Goal: Task Accomplishment & Management: Manage account settings

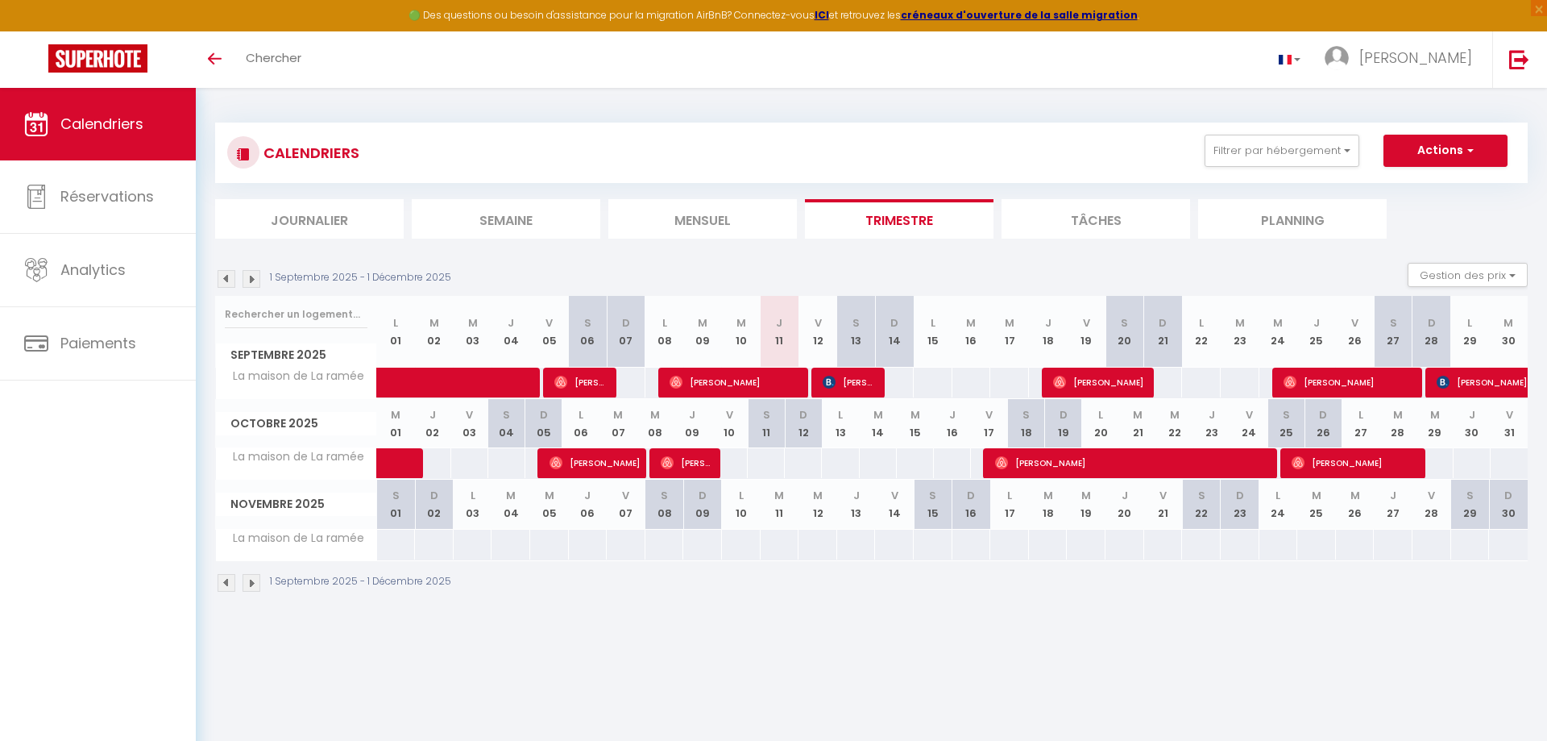
click at [768, 379] on span "[PERSON_NAME]" at bounding box center [734, 382] width 129 height 31
select select "OK"
select select "0"
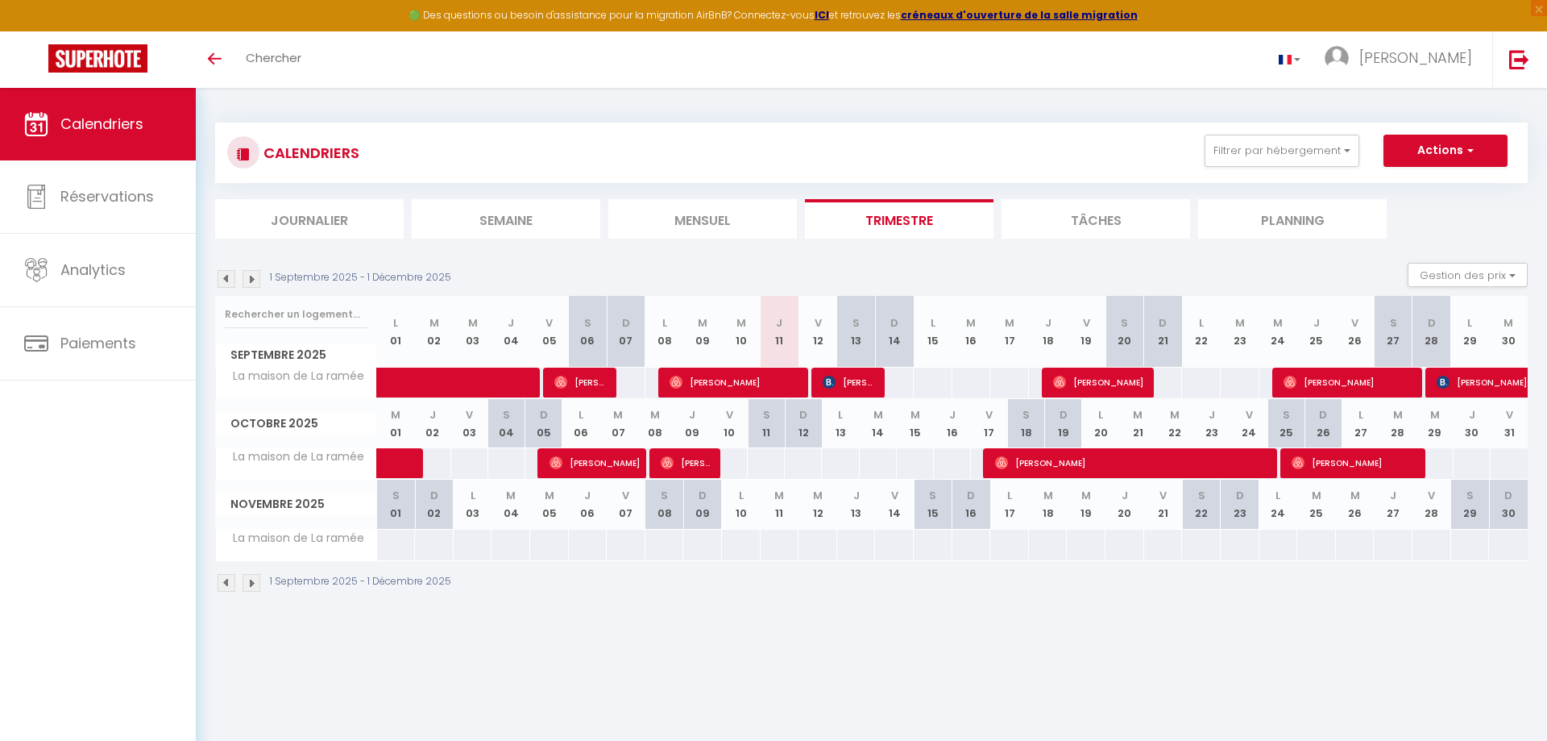
select select "1"
select select
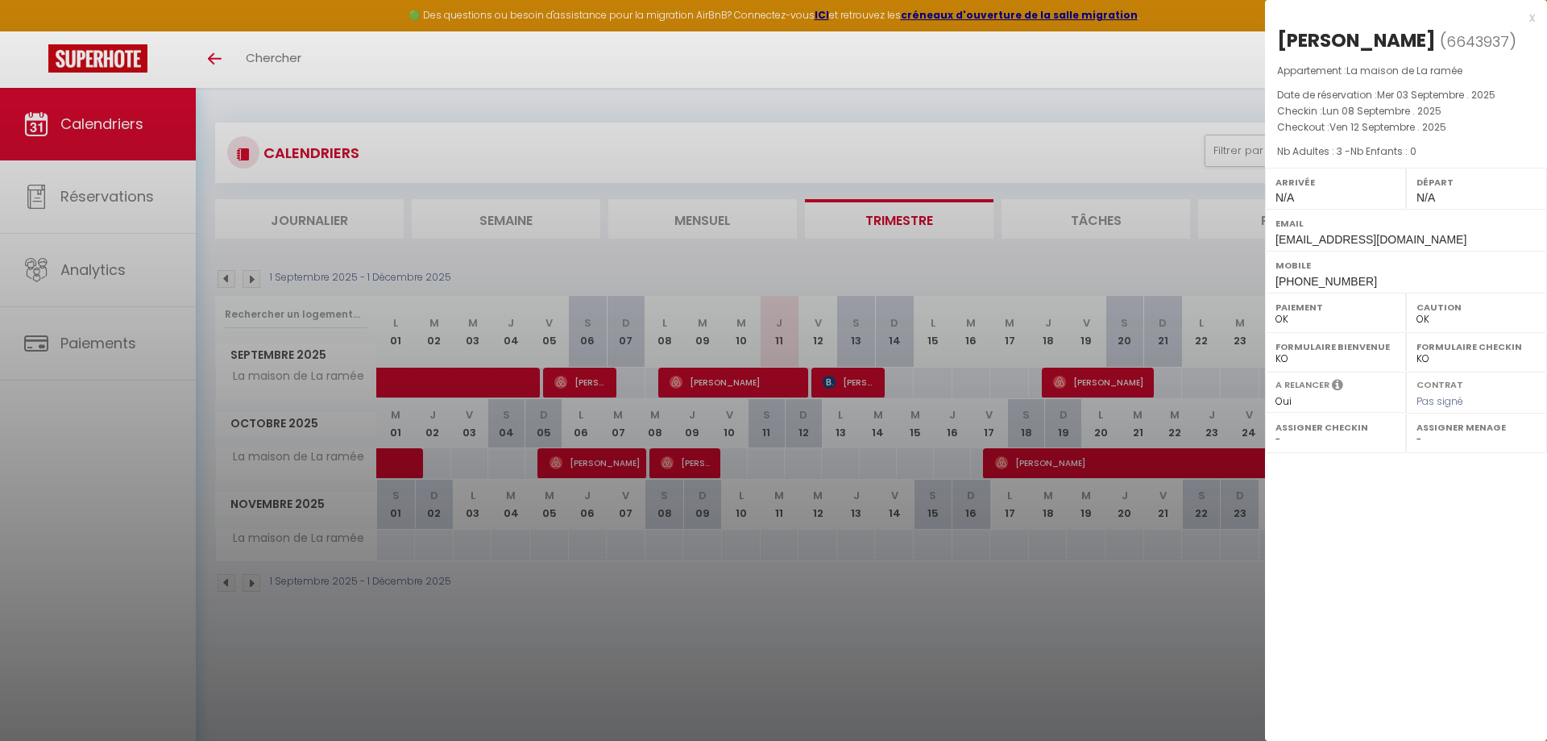
click at [834, 377] on div at bounding box center [773, 370] width 1547 height 741
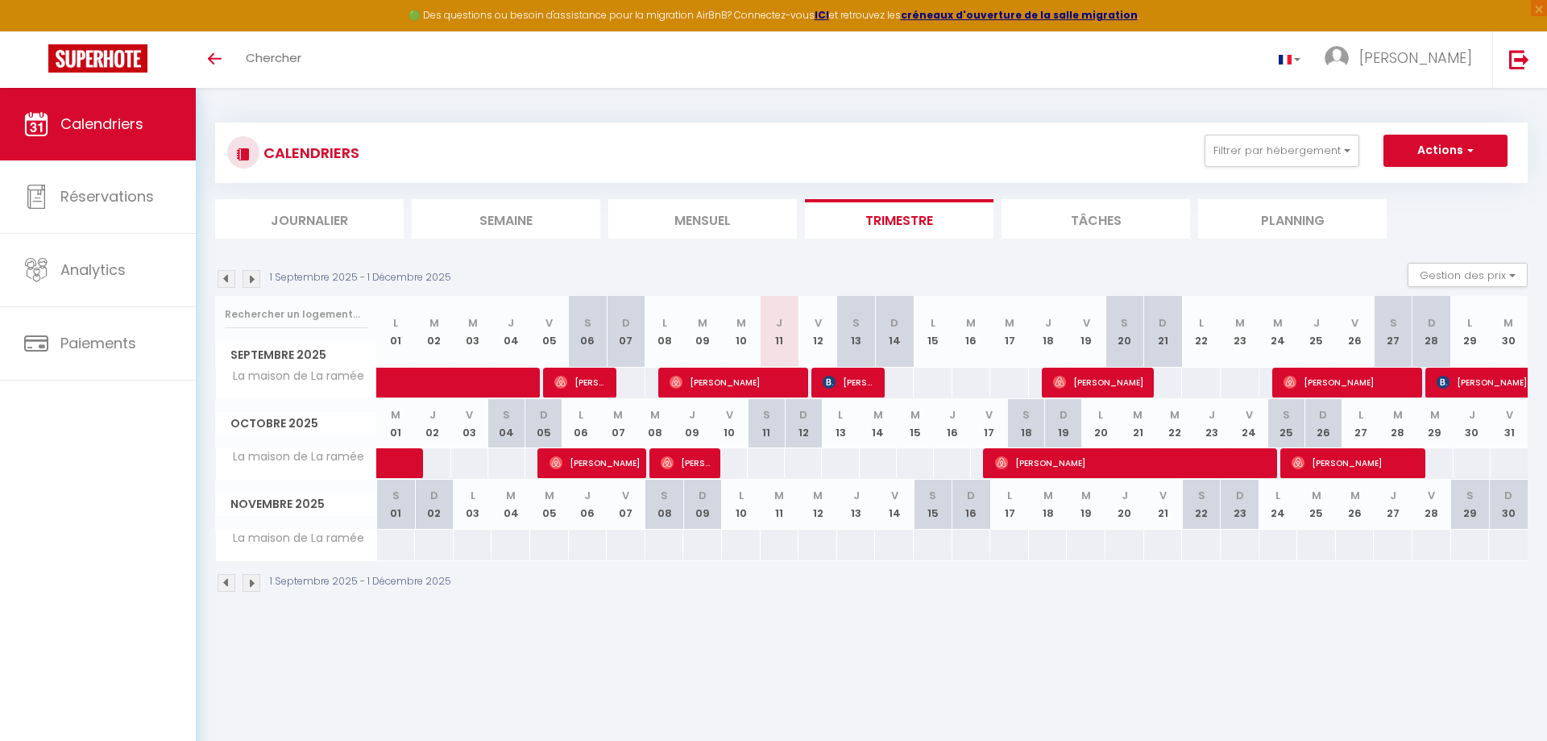
click at [834, 377] on img at bounding box center [829, 382] width 13 height 13
select select "KO"
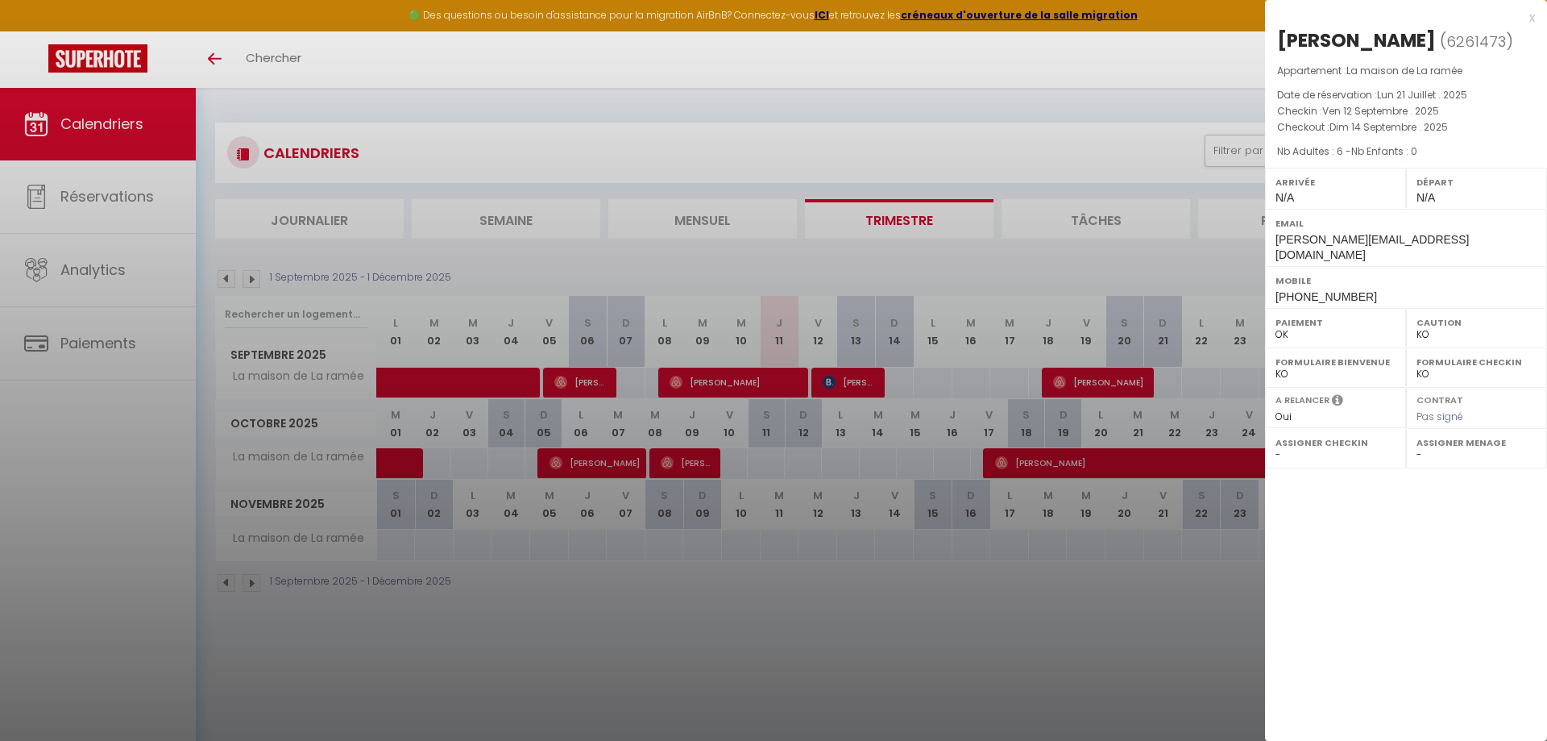
click at [834, 377] on div at bounding box center [773, 370] width 1547 height 741
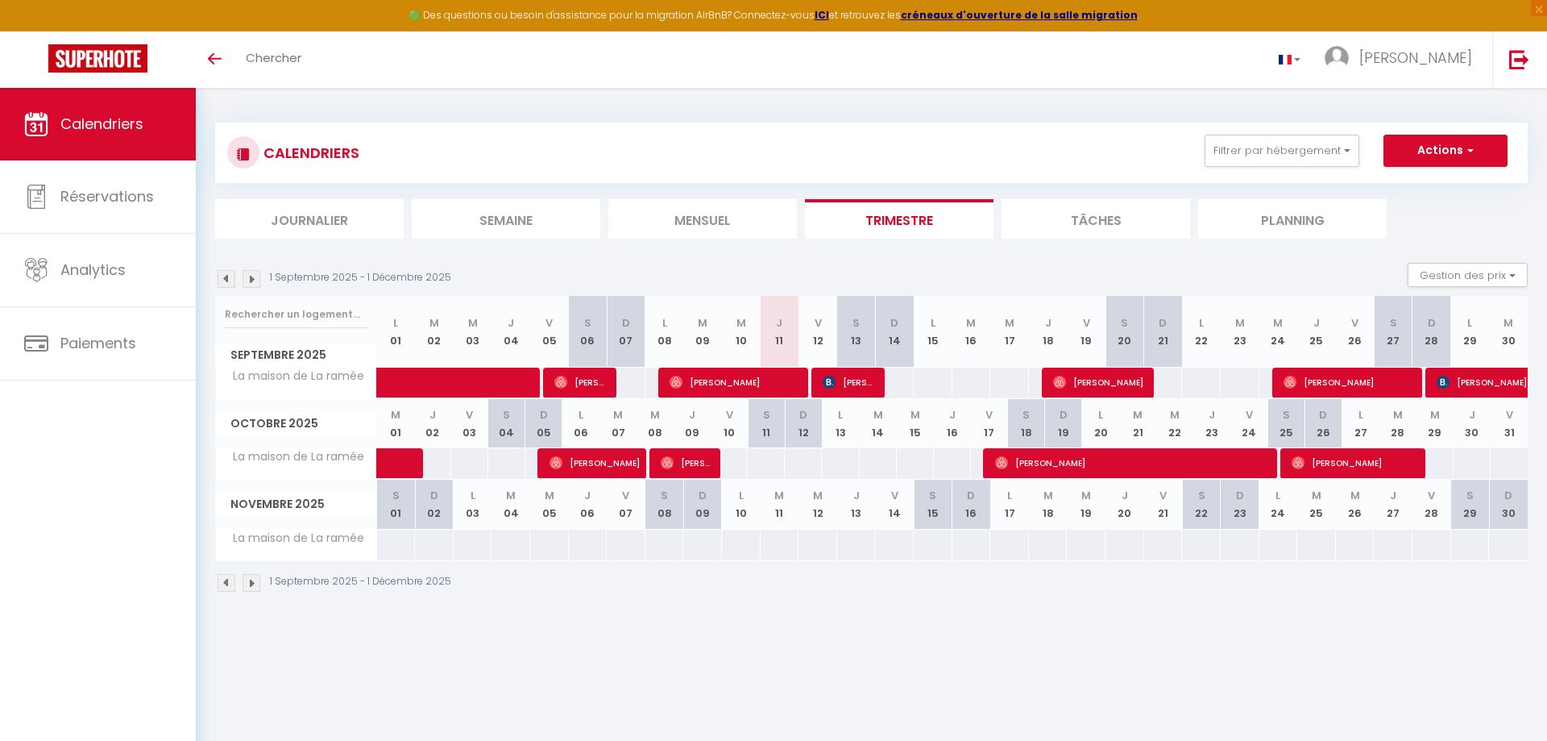
click at [876, 383] on div at bounding box center [866, 383] width 39 height 31
click at [861, 384] on span "[PERSON_NAME]" at bounding box center [849, 382] width 52 height 31
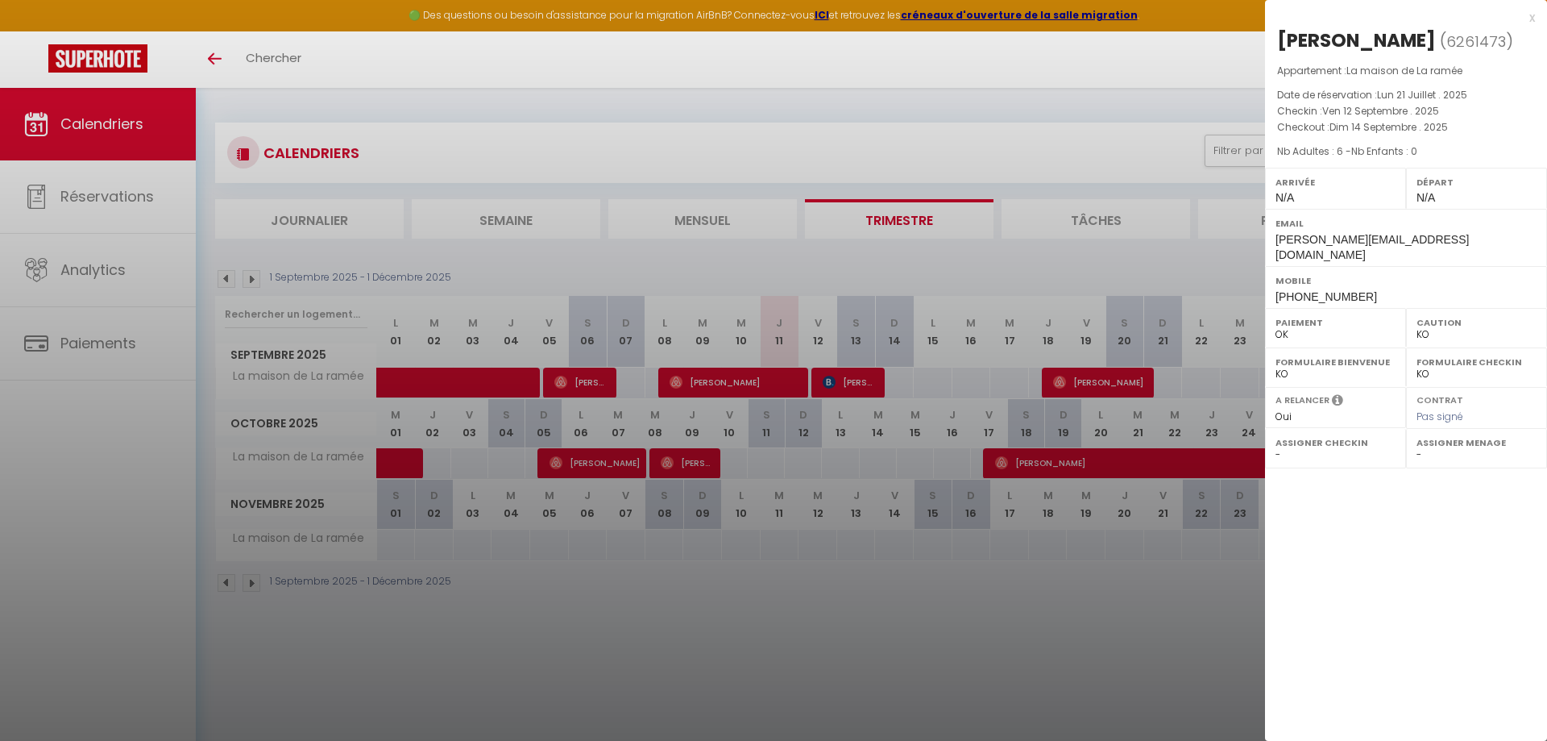
click at [838, 655] on div at bounding box center [773, 370] width 1547 height 741
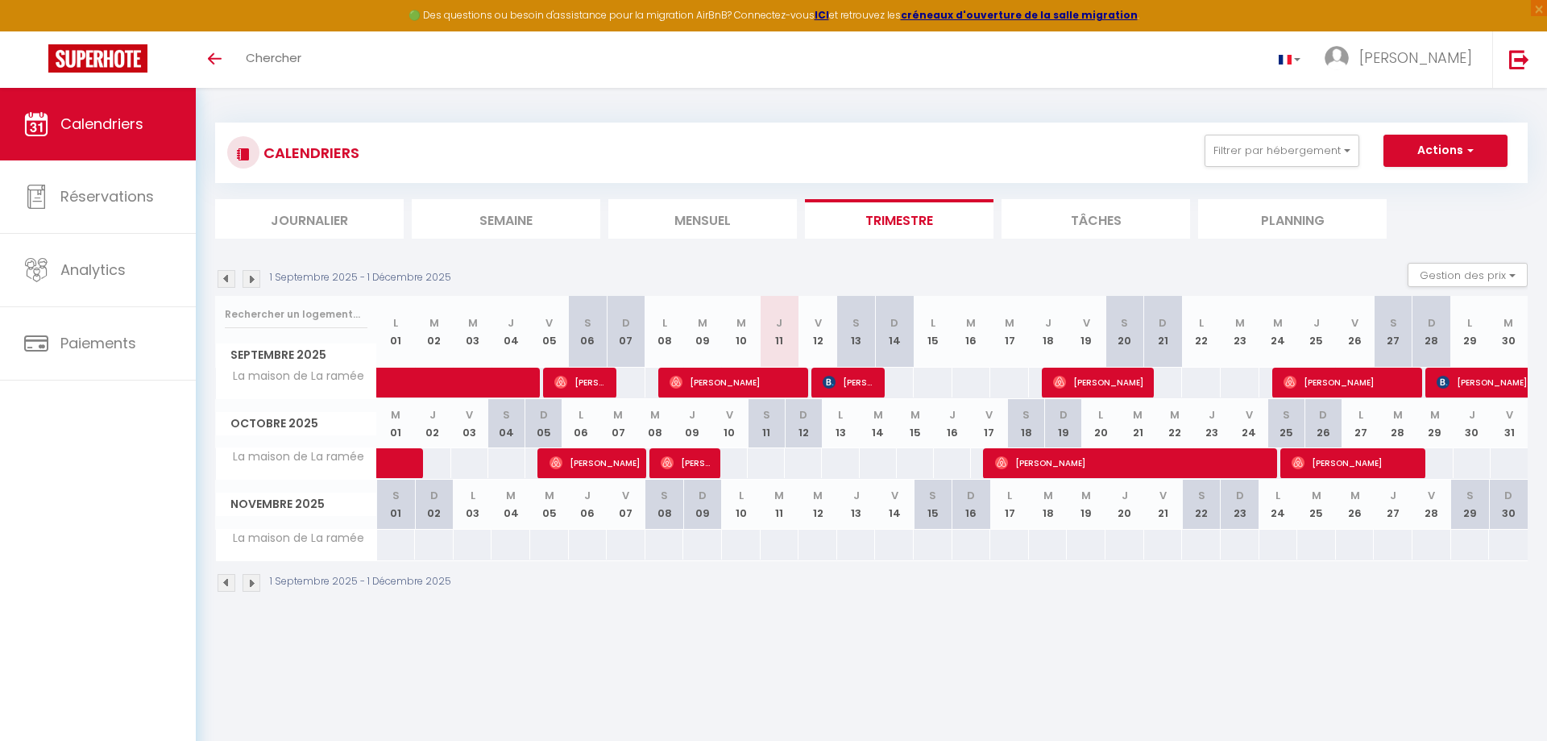
click at [844, 397] on span "[PERSON_NAME]" at bounding box center [849, 382] width 52 height 31
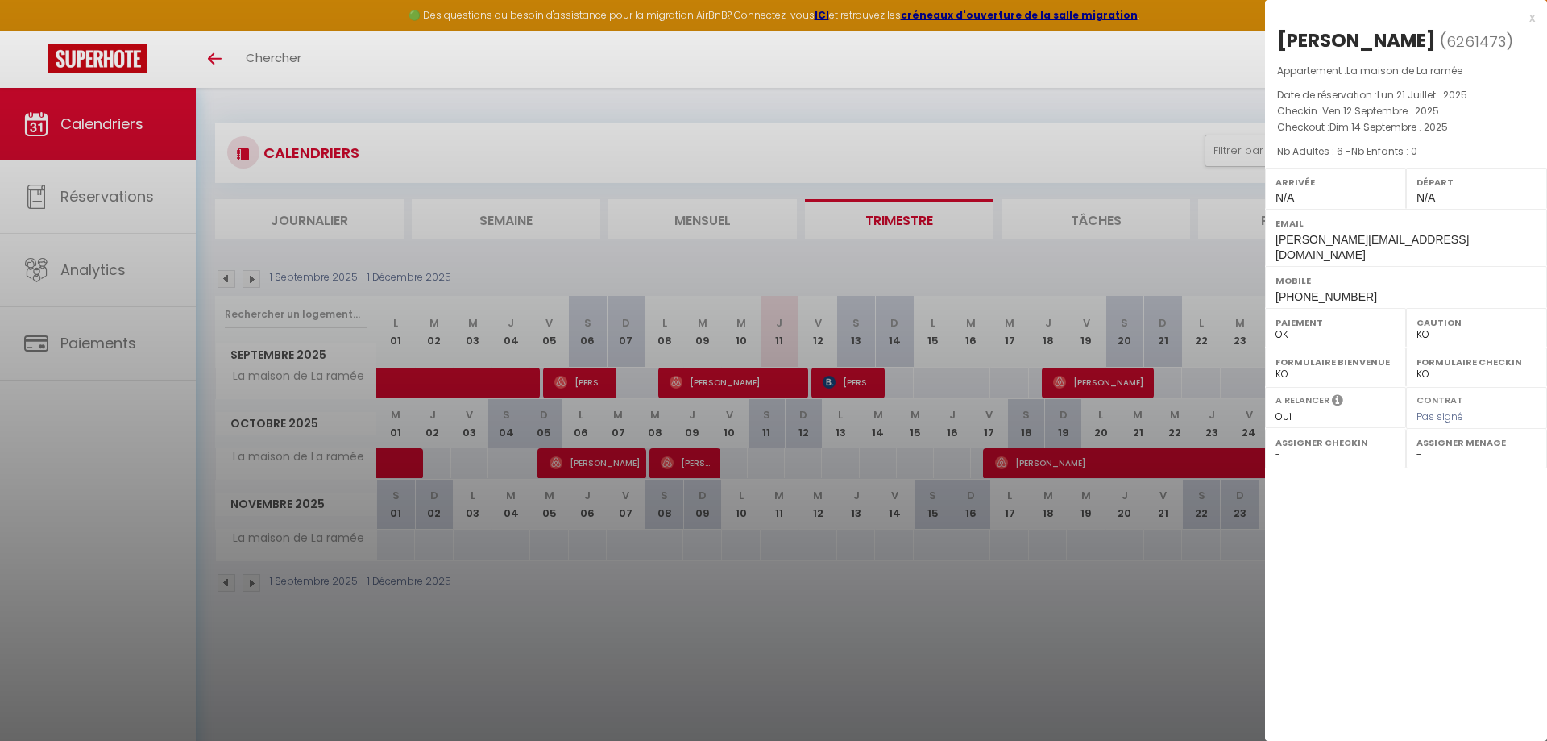
click at [839, 386] on div at bounding box center [773, 370] width 1547 height 741
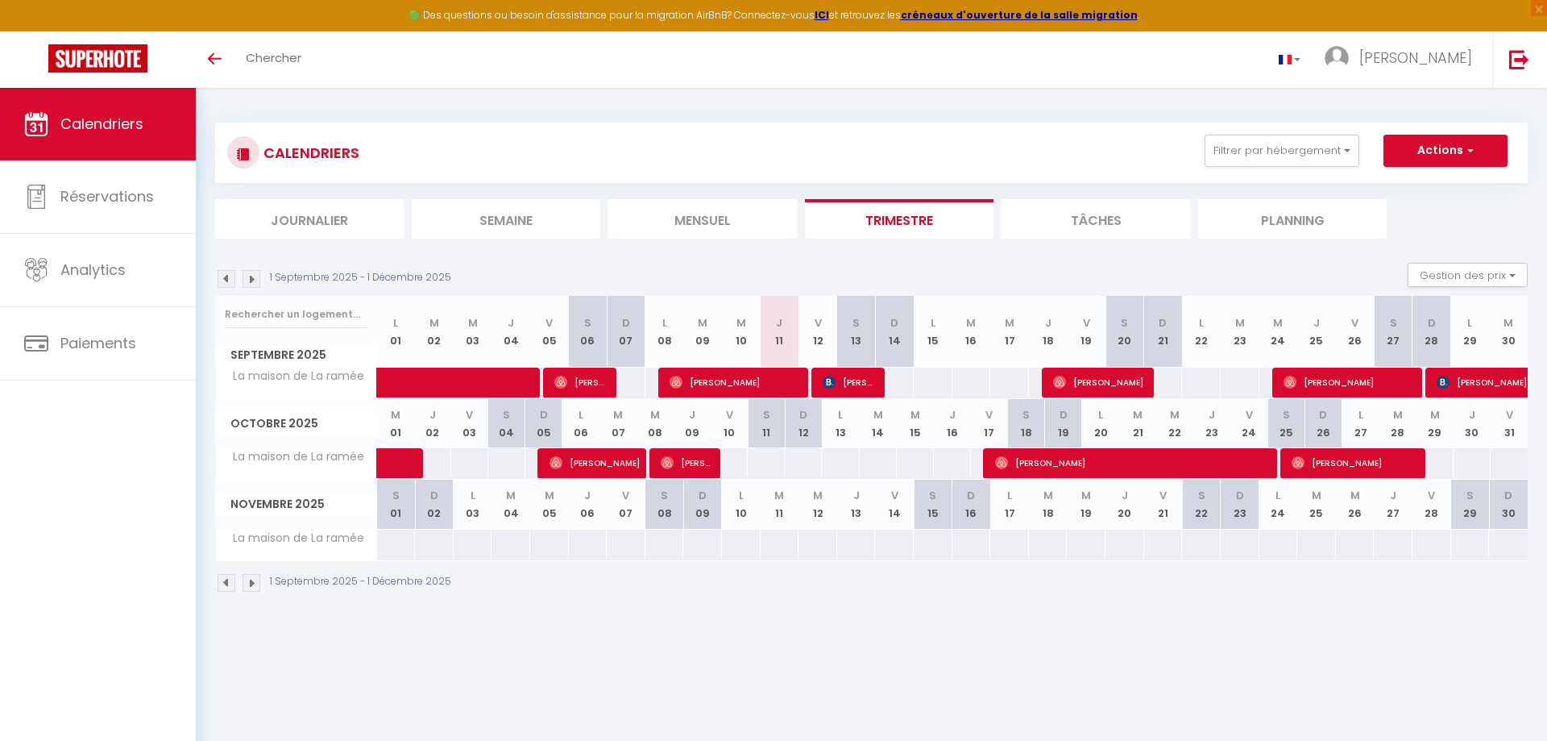
click at [765, 601] on div "1 Septembre 2025 - 1 Décembre 2025" at bounding box center [871, 585] width 1313 height 48
